Goal: Transaction & Acquisition: Purchase product/service

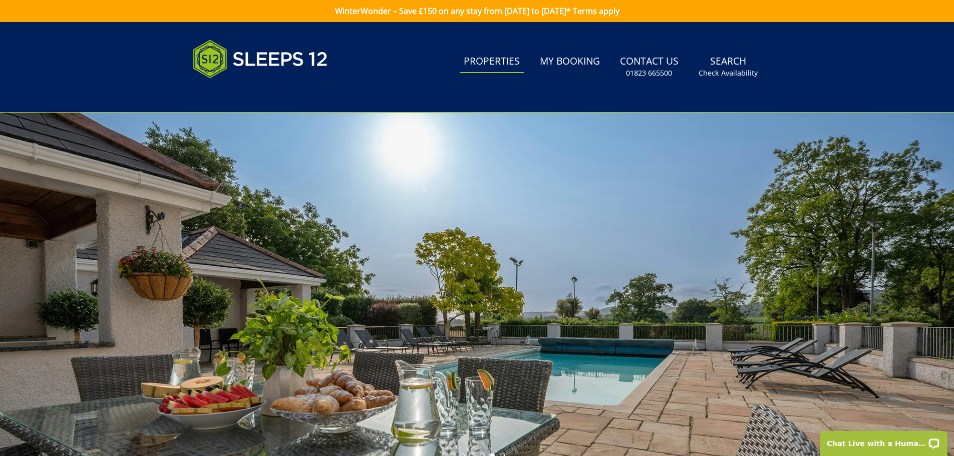
click at [486, 60] on link "Properties" at bounding box center [492, 62] width 64 height 23
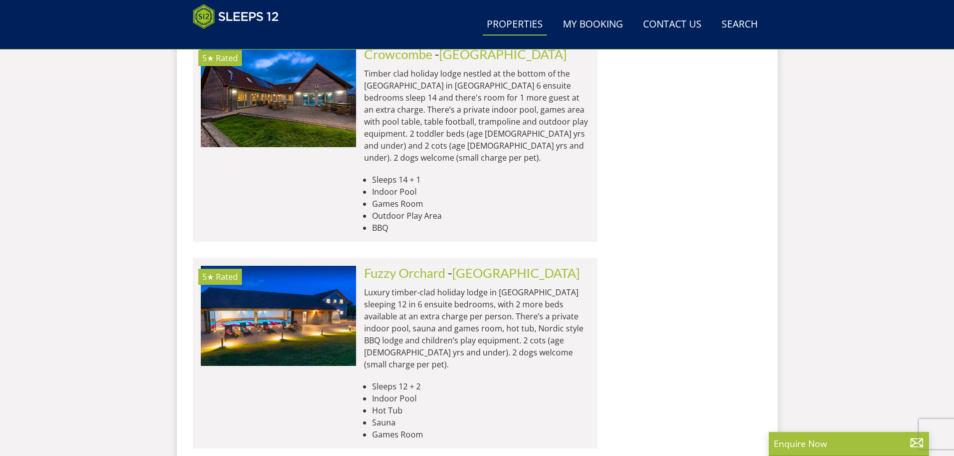
scroll to position [4065, 0]
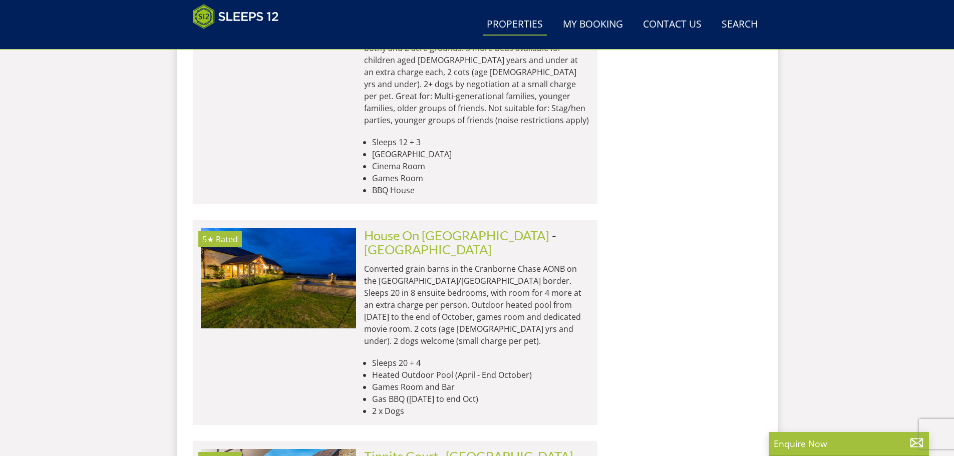
scroll to position [8271, 0]
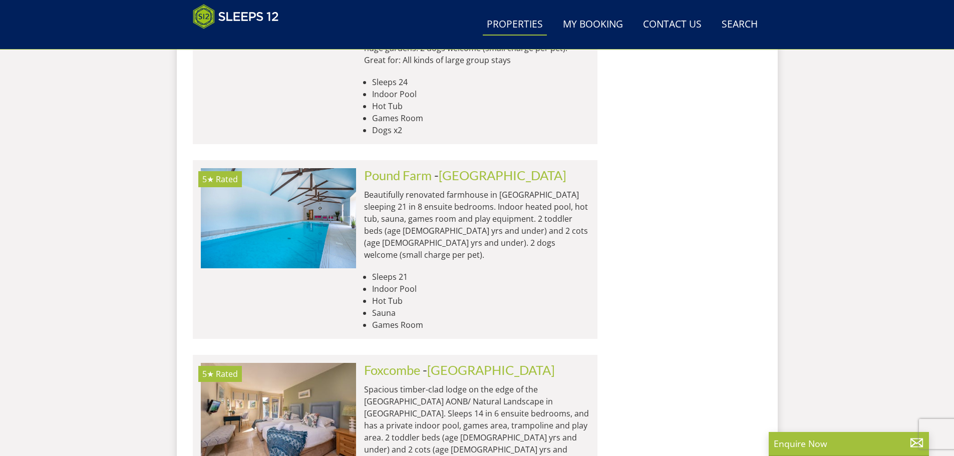
scroll to position [12177, 0]
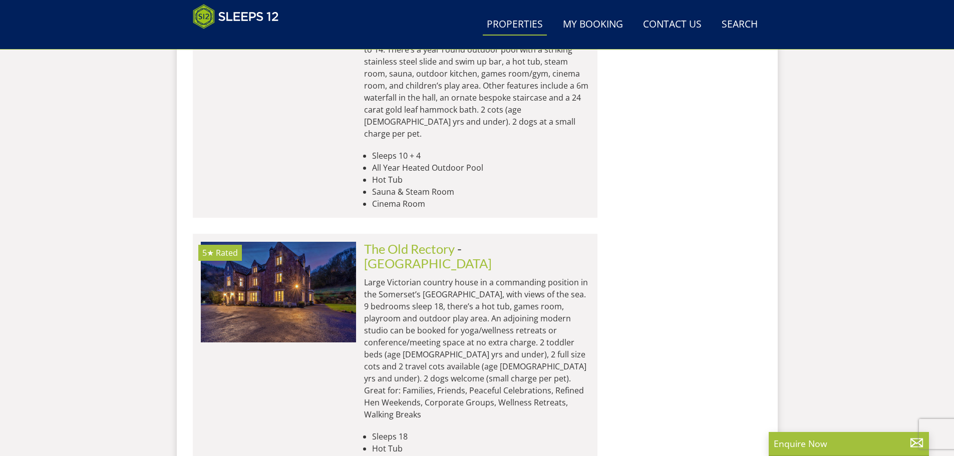
scroll to position [14179, 0]
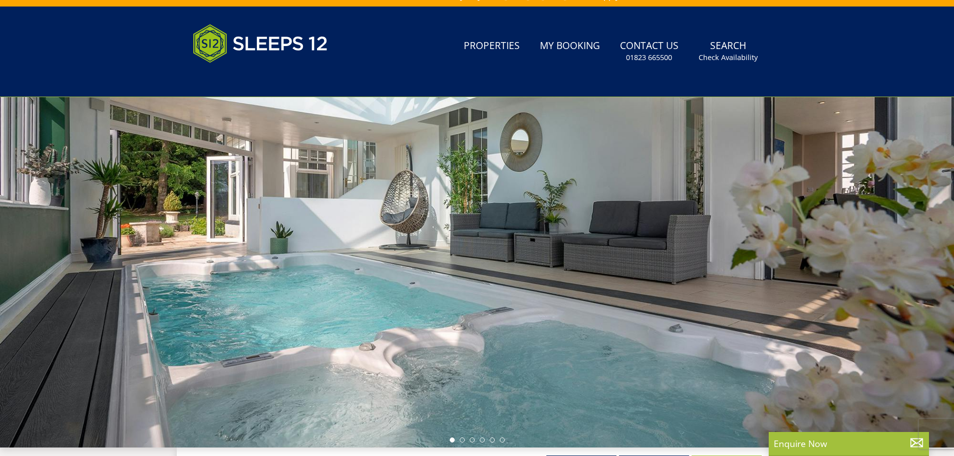
scroll to position [274, 0]
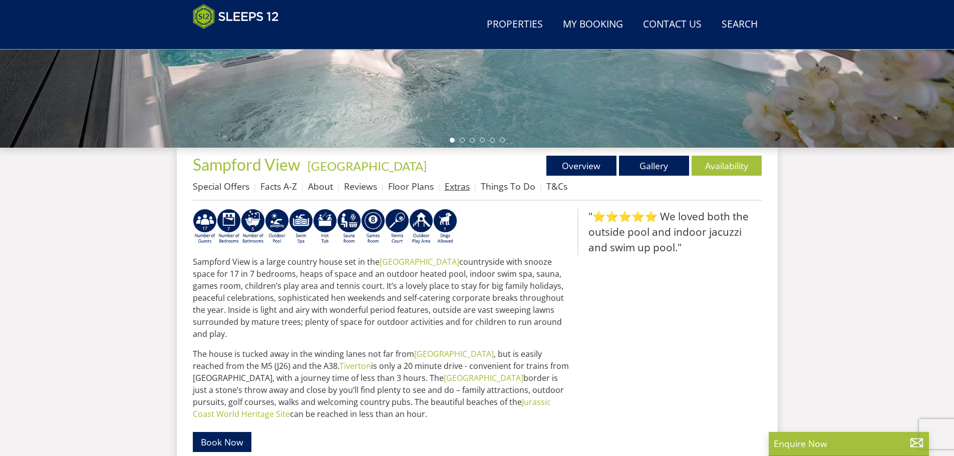
click at [455, 188] on link "Extras" at bounding box center [457, 186] width 25 height 12
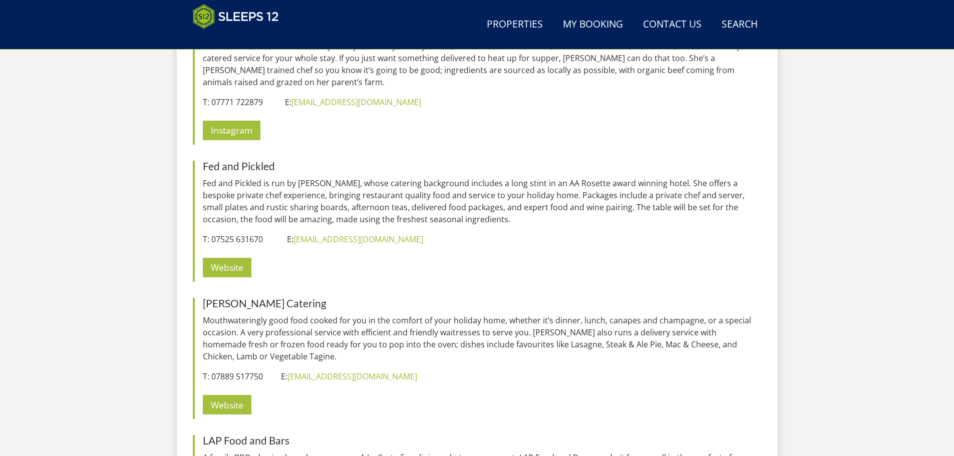
scroll to position [1724, 0]
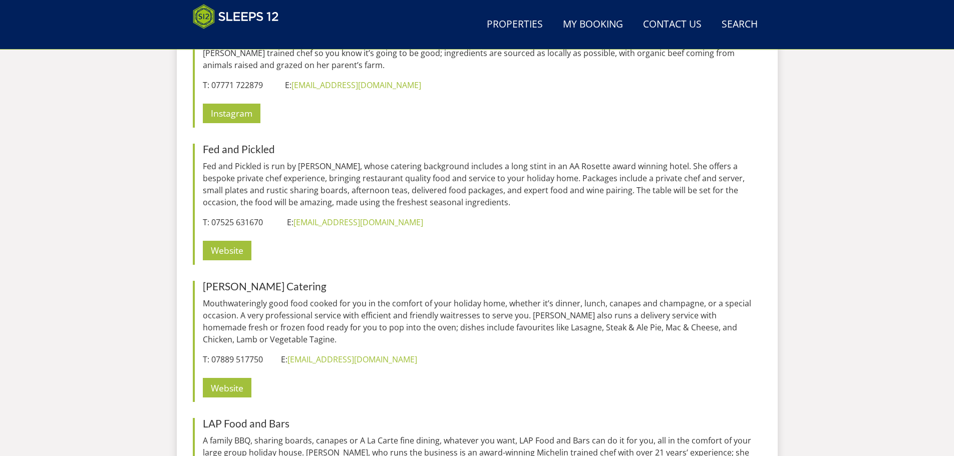
click at [558, 241] on p "Website" at bounding box center [482, 250] width 559 height 29
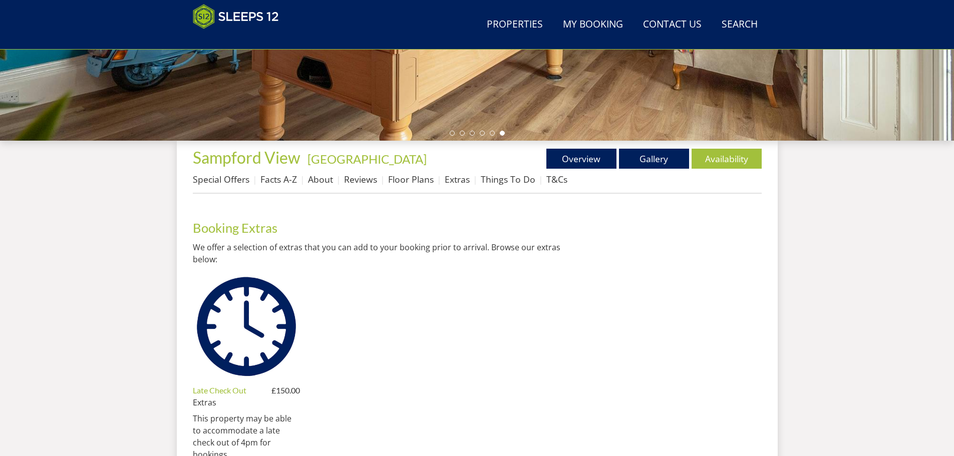
scroll to position [272, 0]
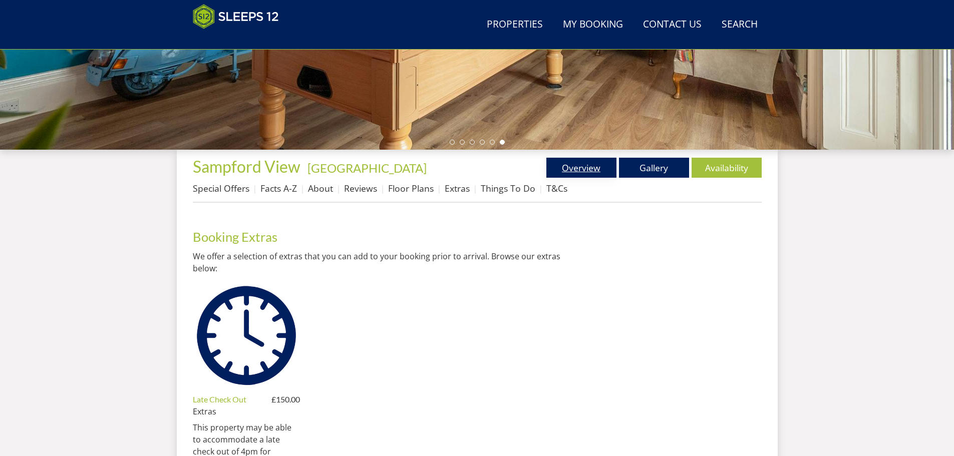
click at [573, 169] on link "Overview" at bounding box center [581, 168] width 70 height 20
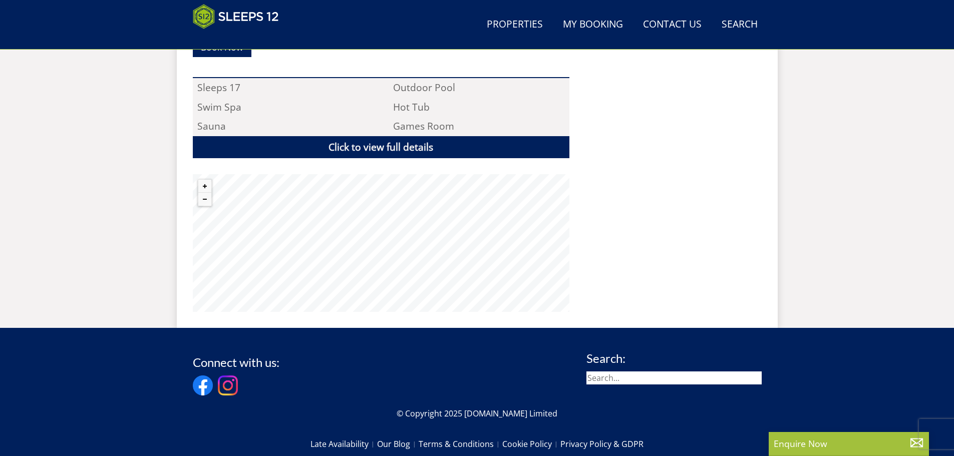
scroll to position [672, 0]
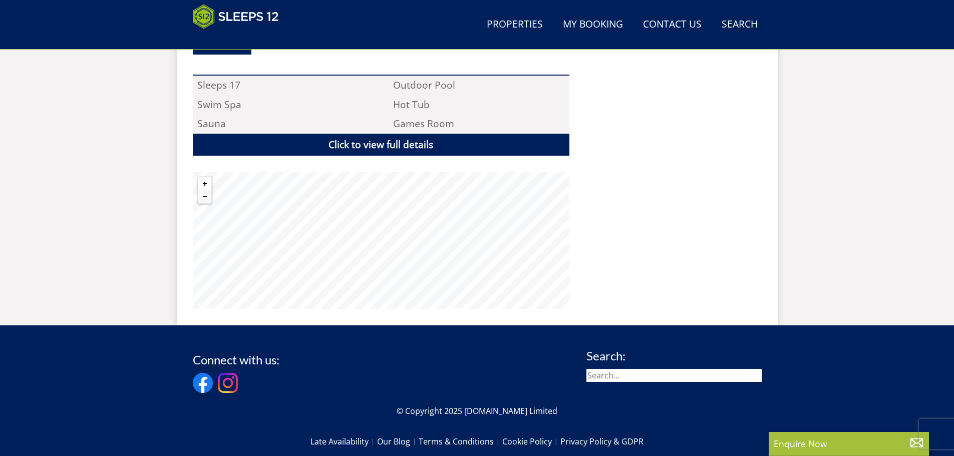
click at [206, 177] on button "Zoom in" at bounding box center [204, 183] width 13 height 13
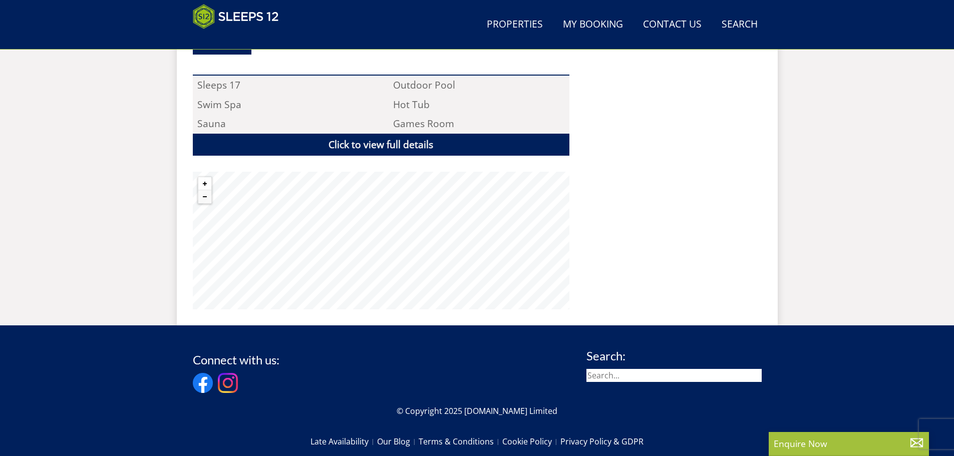
click at [206, 177] on button "Zoom in" at bounding box center [204, 183] width 13 height 13
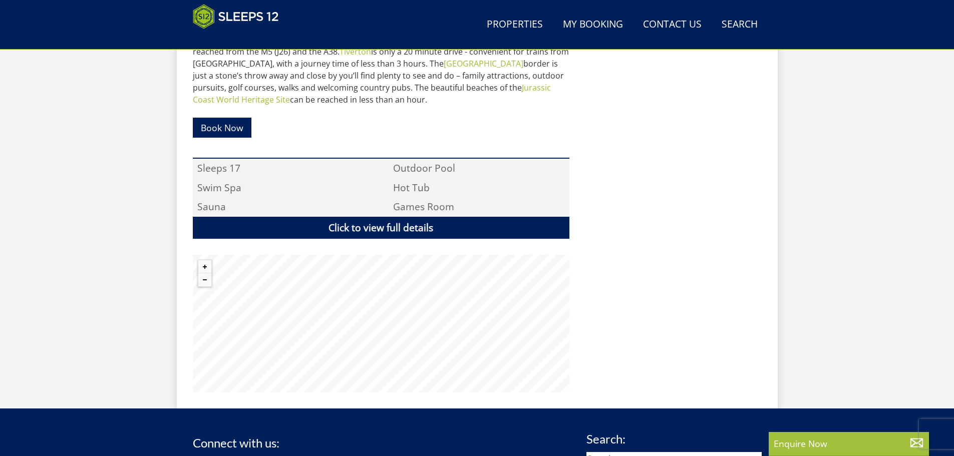
scroll to position [422, 0]
